Goal: Browse casually: Explore the website without a specific task or goal

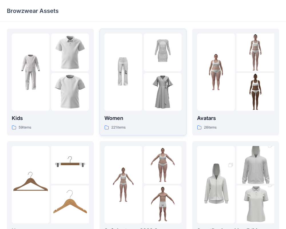
click at [128, 95] on div at bounding box center [123, 71] width 38 height 77
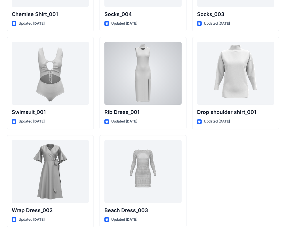
scroll to position [7046, 0]
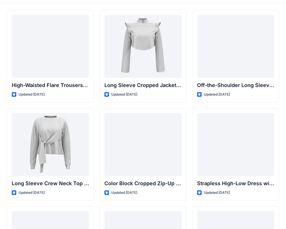
scroll to position [0, 0]
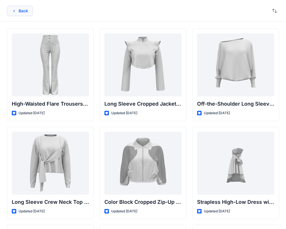
click at [21, 10] on button "Back" at bounding box center [20, 11] width 26 height 10
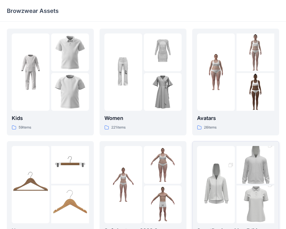
click at [226, 198] on img at bounding box center [216, 184] width 38 height 57
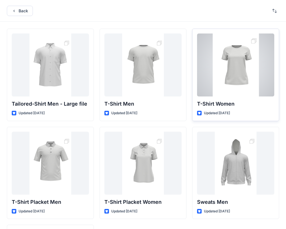
click at [231, 79] on div at bounding box center [235, 64] width 77 height 63
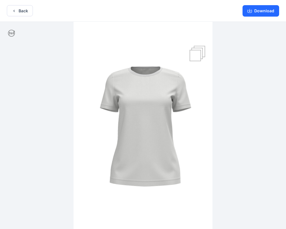
click at [196, 53] on img at bounding box center [142, 126] width 139 height 208
click at [11, 8] on button "Back" at bounding box center [20, 10] width 26 height 11
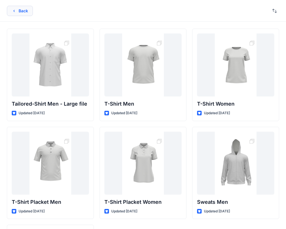
click at [19, 10] on button "Back" at bounding box center [20, 11] width 26 height 10
